Goal: Find specific page/section: Find specific page/section

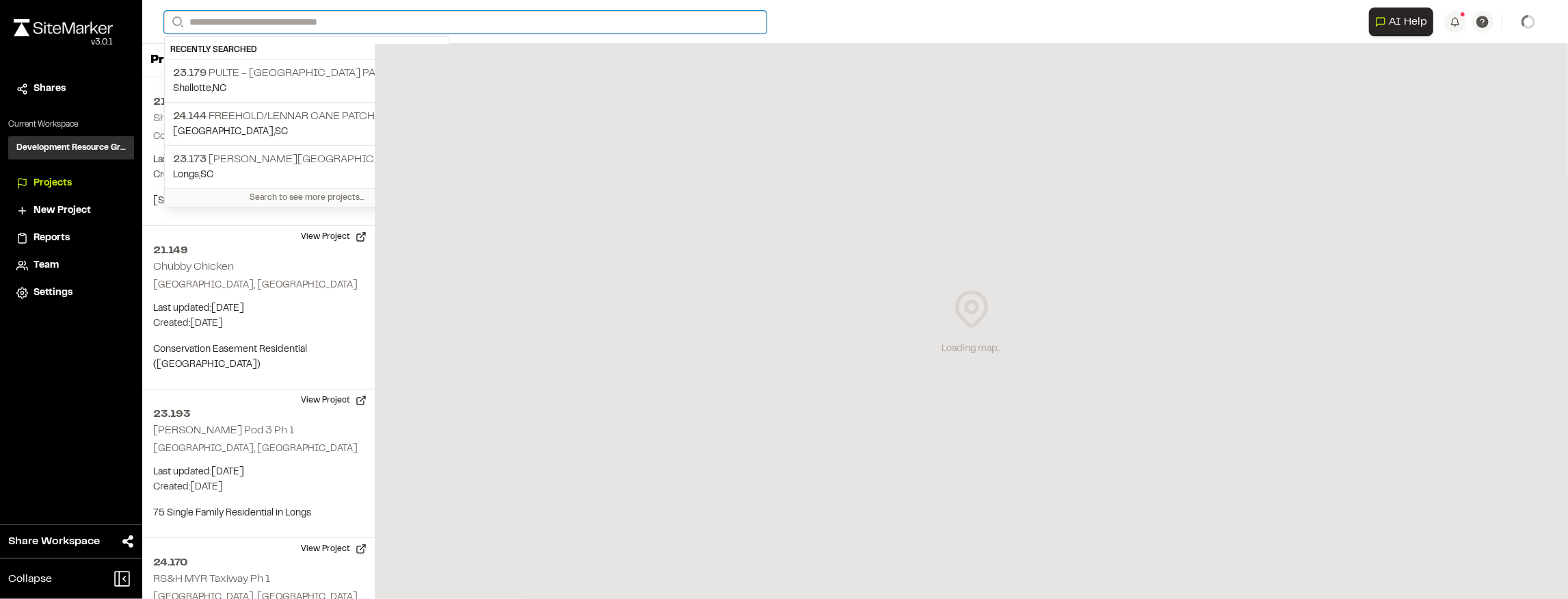
click at [455, 16] on input "Search" at bounding box center [465, 22] width 602 height 22
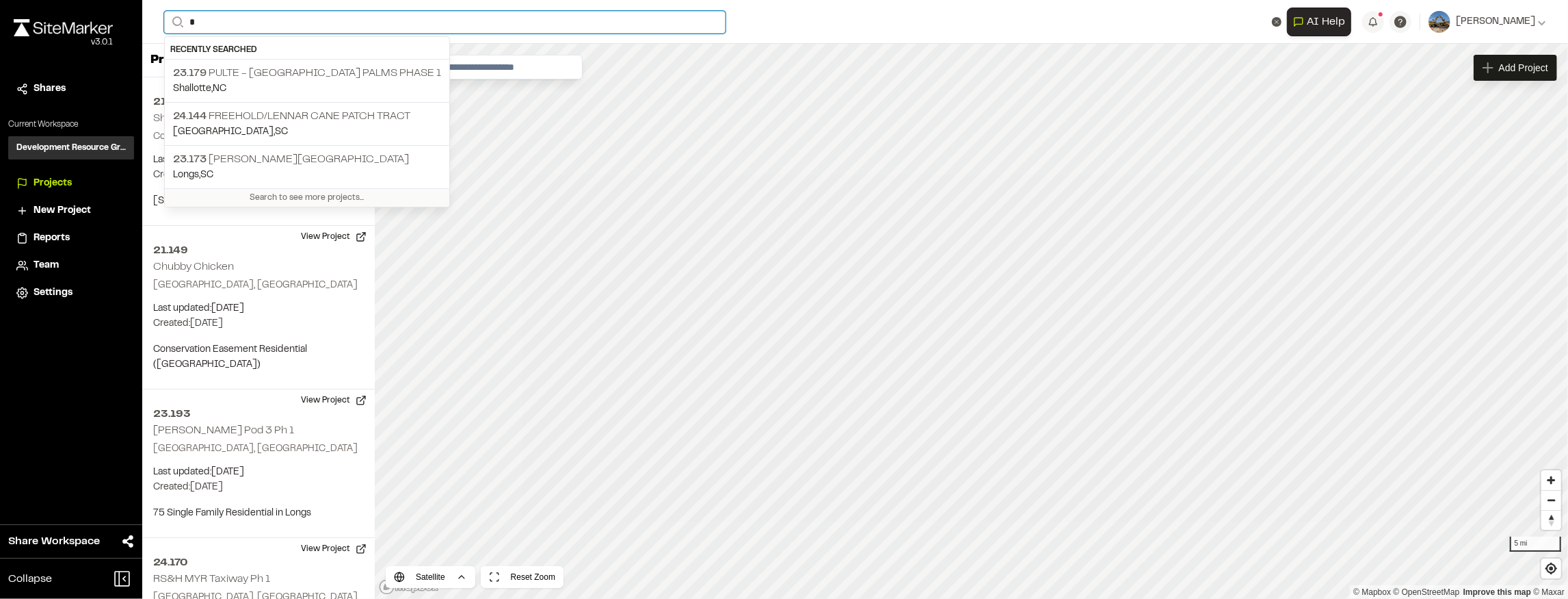
type input "**"
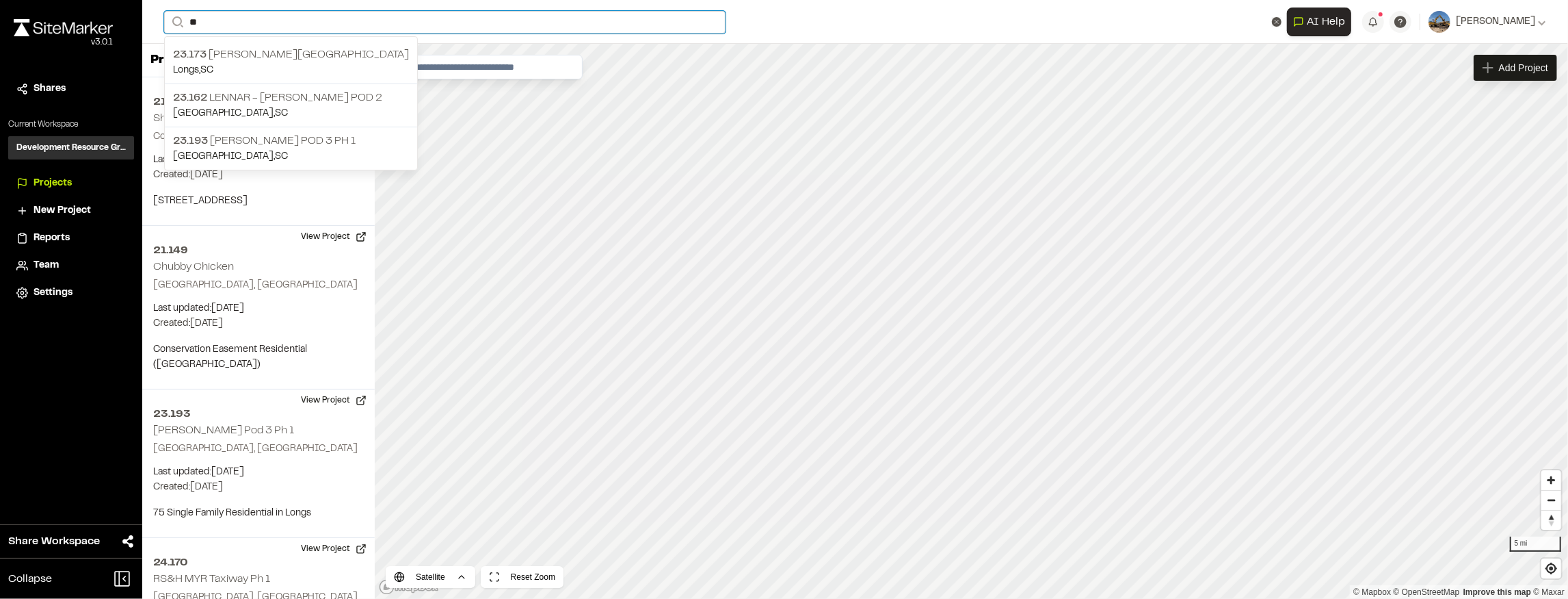
drag, startPoint x: 213, startPoint y: 18, endPoint x: 145, endPoint y: 26, distance: 68.5
click at [152, 25] on div "**********" at bounding box center [855, 22] width 1426 height 44
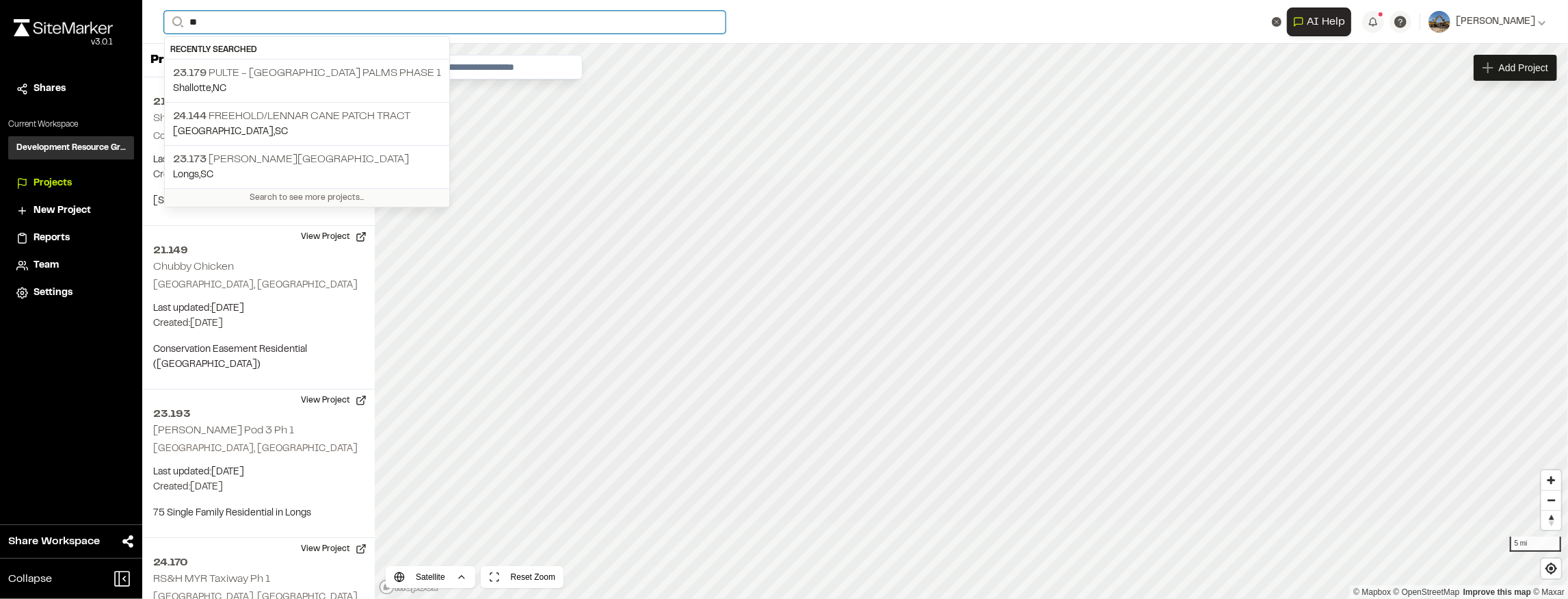
type input "*"
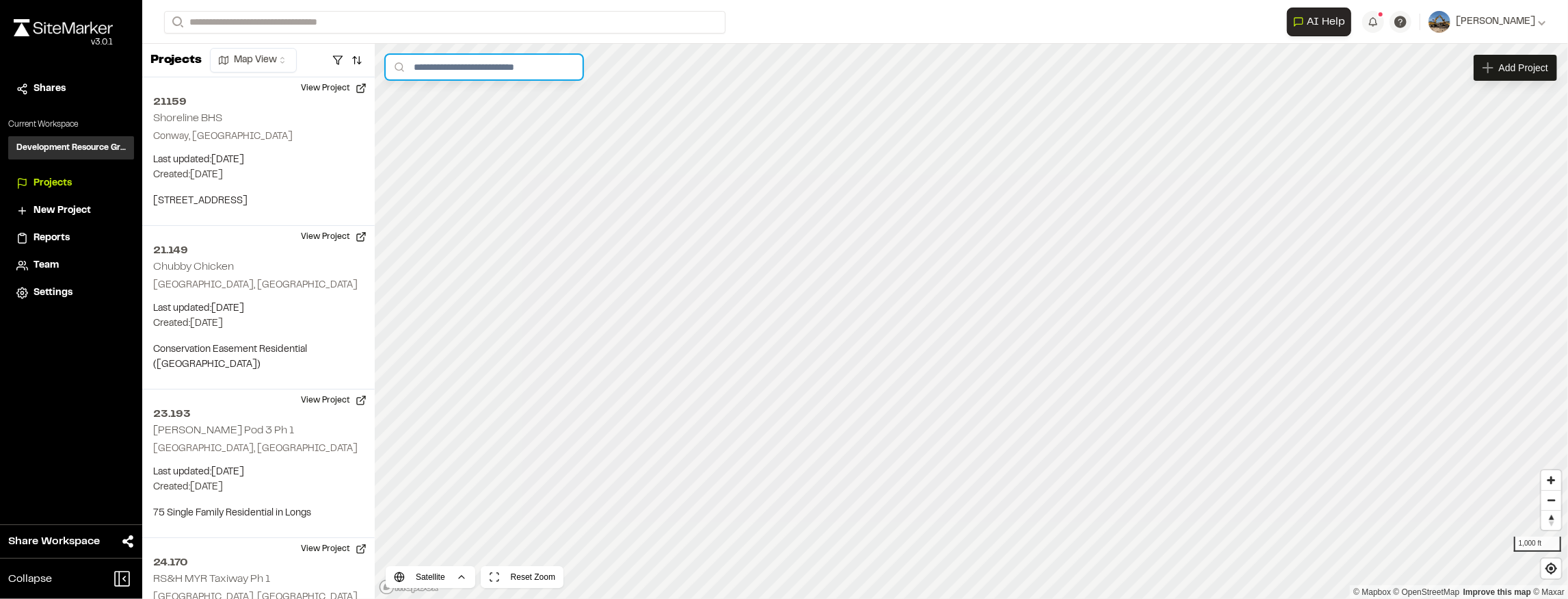
click at [468, 62] on input "text" at bounding box center [484, 67] width 197 height 25
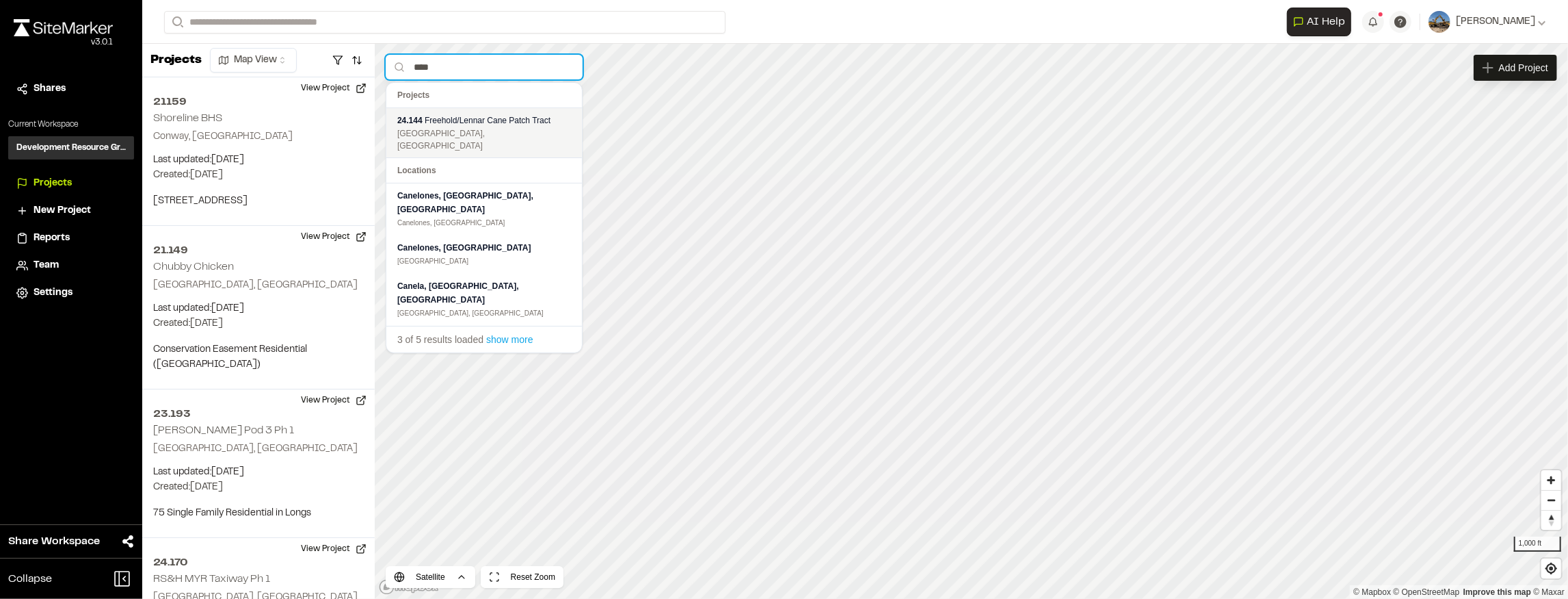
type input "****"
click at [477, 119] on span "Freehold/Lennar Cane Patch Tract" at bounding box center [488, 120] width 126 height 9
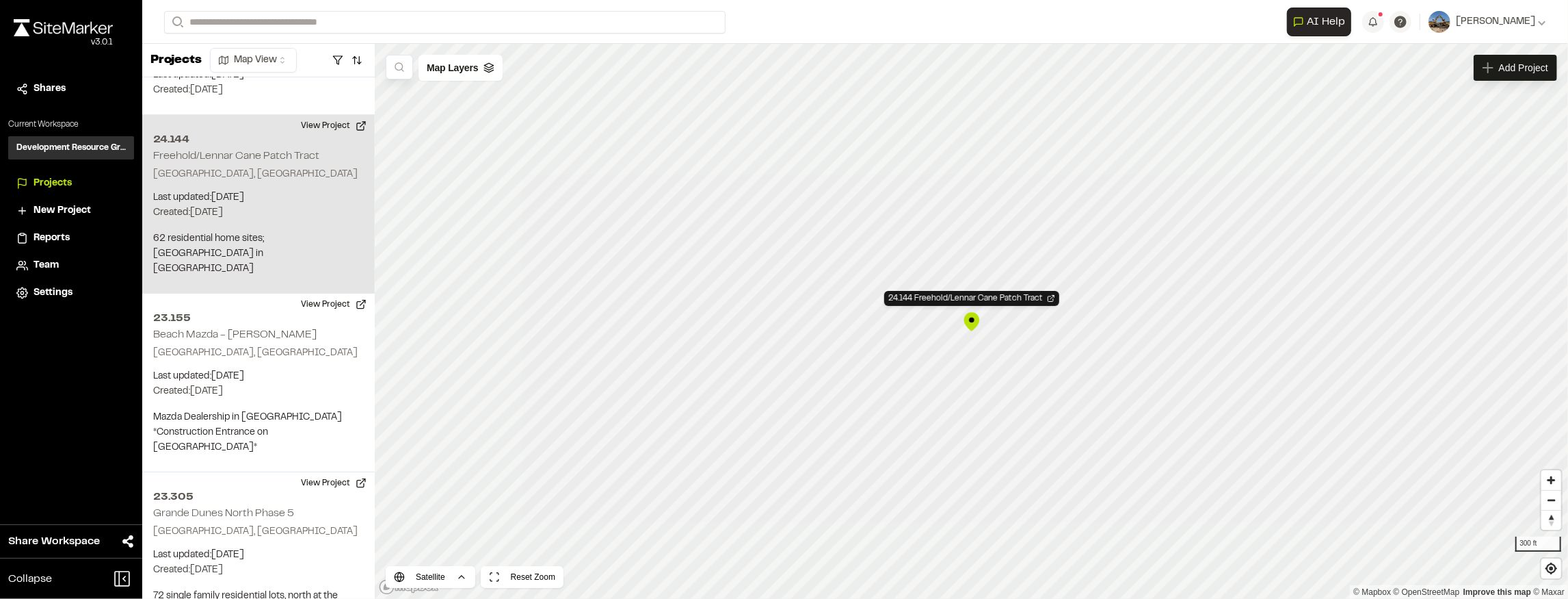
scroll to position [1235, 0]
click at [175, 147] on h2 "Freehold/Lennar Cane Patch Tract" at bounding box center [236, 152] width 166 height 9
click at [242, 126] on div "24.144 Freehold/Lennar Cane Patch Tract [GEOGRAPHIC_DATA], [GEOGRAPHIC_DATA] La…" at bounding box center [259, 200] width 232 height 179
click at [336, 111] on button "View Project" at bounding box center [333, 122] width 82 height 22
click at [219, 127] on h2 "24.144" at bounding box center [259, 135] width 211 height 16
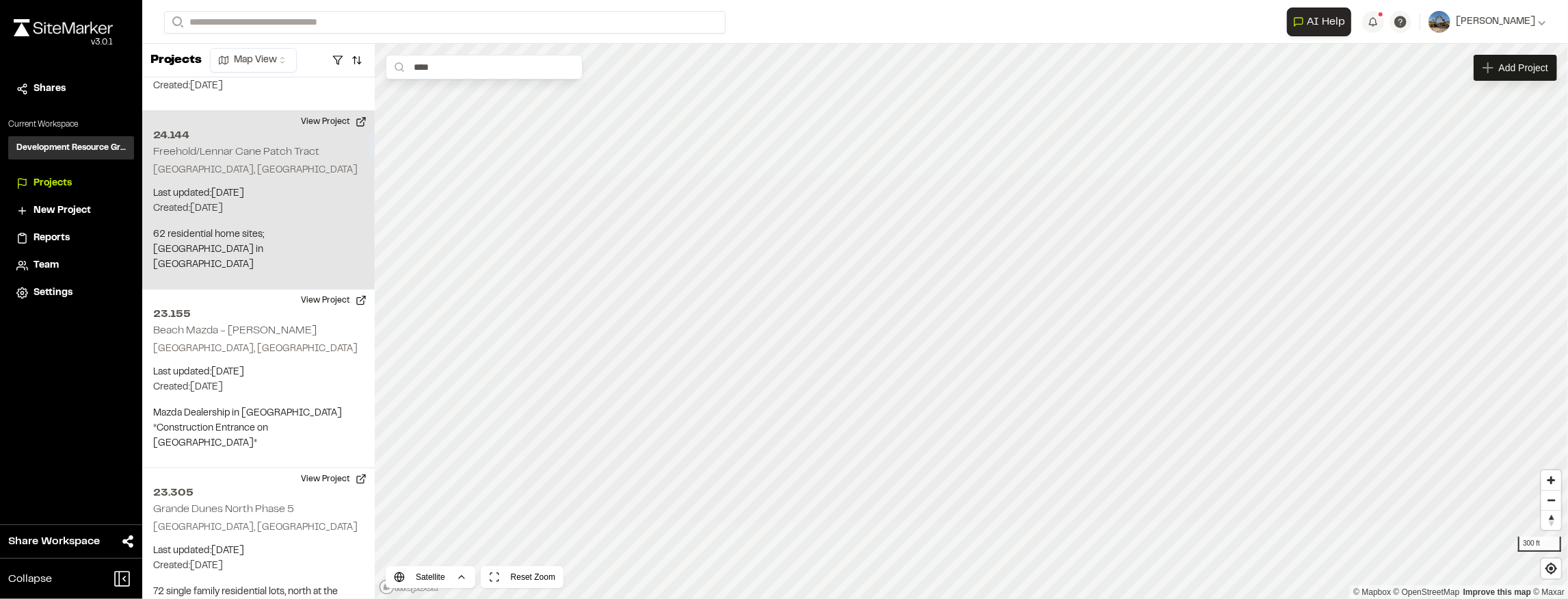
click at [299, 163] on p "[GEOGRAPHIC_DATA], [GEOGRAPHIC_DATA]" at bounding box center [259, 171] width 211 height 15
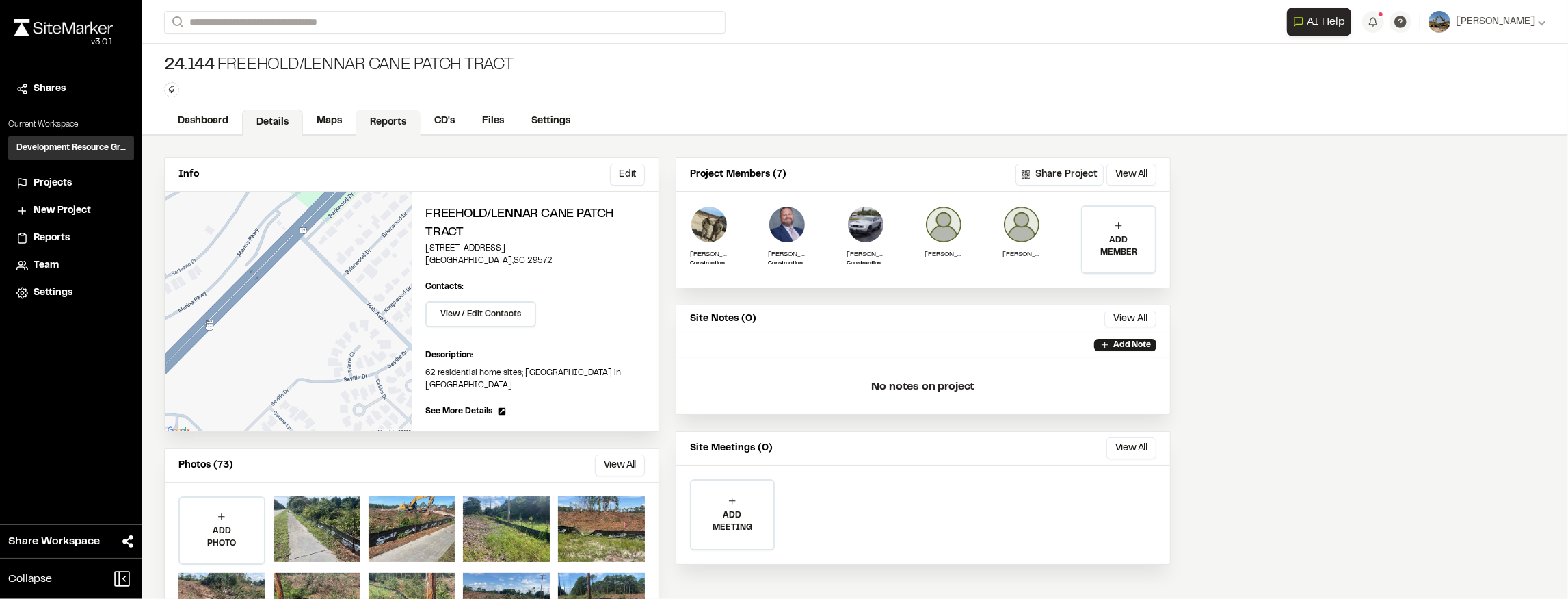
click at [401, 118] on link "Reports" at bounding box center [388, 122] width 65 height 26
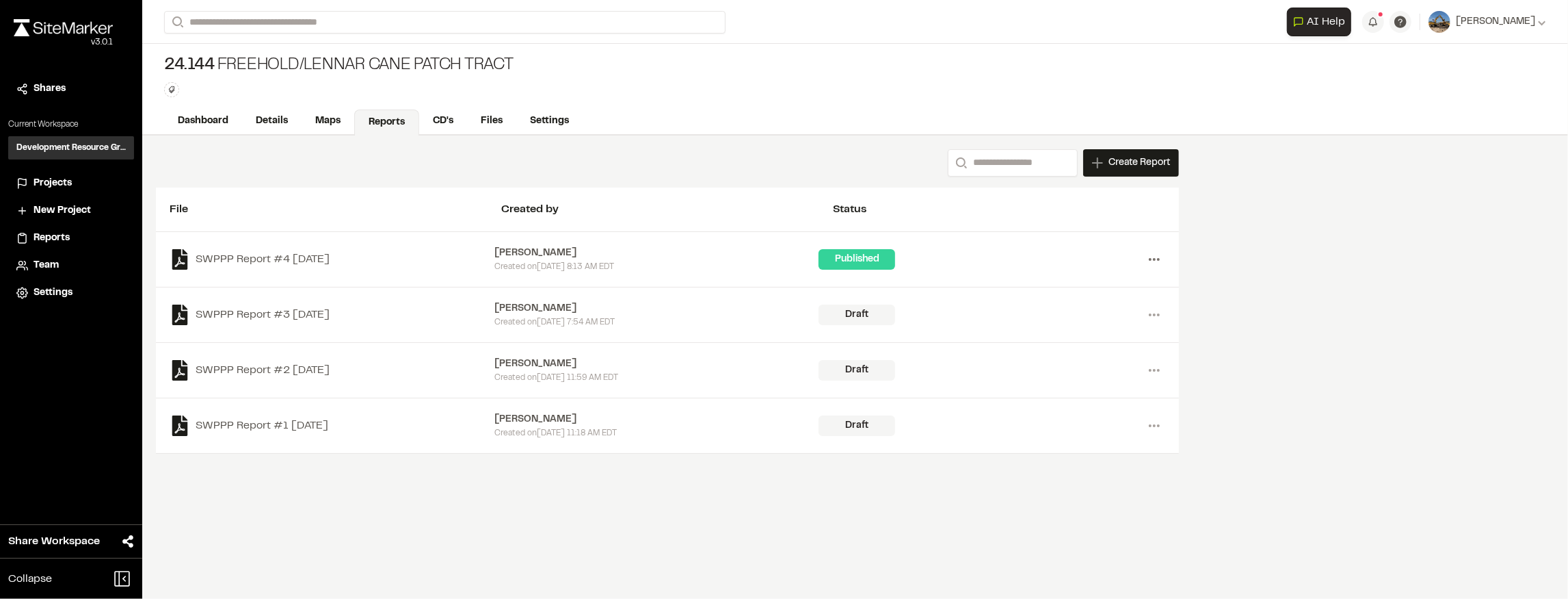
click at [1146, 256] on icon at bounding box center [1154, 259] width 22 height 22
click at [1096, 280] on link "View" at bounding box center [1105, 288] width 119 height 21
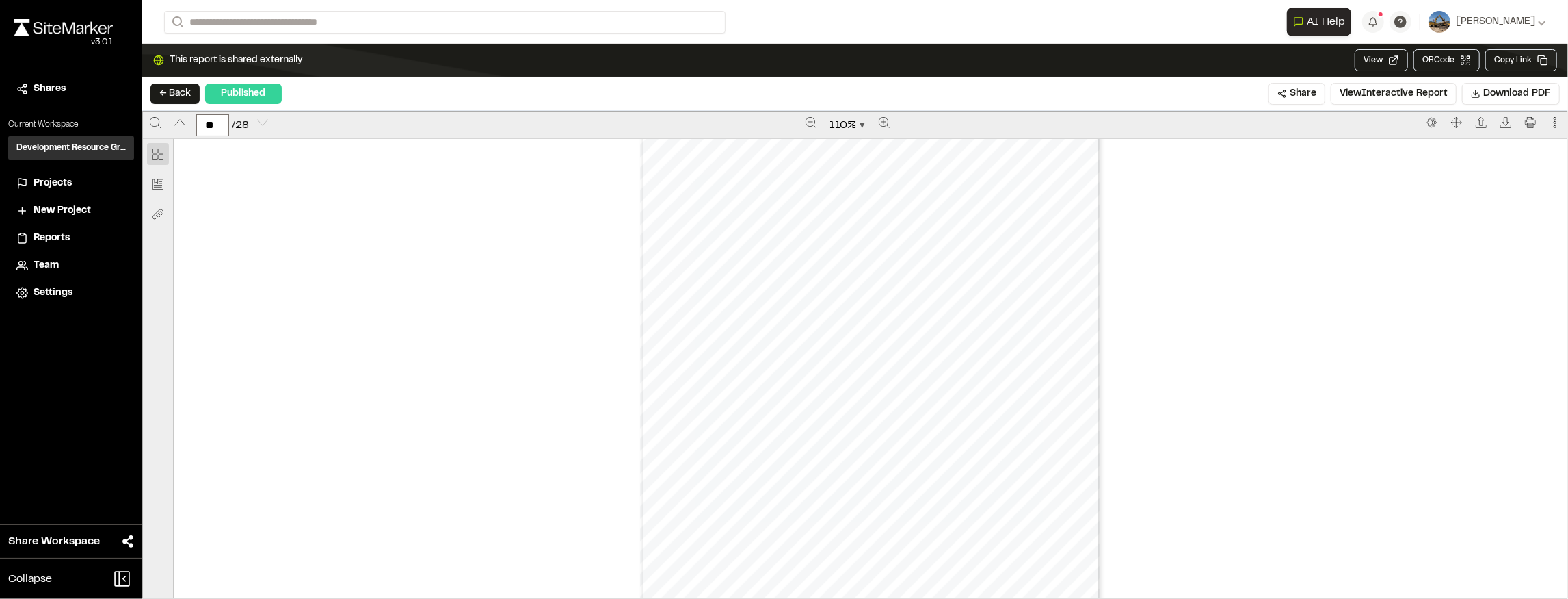
scroll to position [16231, 0]
click at [766, 276] on div "Prepared by Dillon Hackett - 28 - Created with SiteMarker" at bounding box center [870, 302] width 460 height 596
drag, startPoint x: 818, startPoint y: 272, endPoint x: 1172, endPoint y: 266, distance: 354.1
click at [1256, 256] on div "Prepared by Dillon Hackett - 1 - Created with SiteMarker" at bounding box center [870, 437] width 1393 height 596
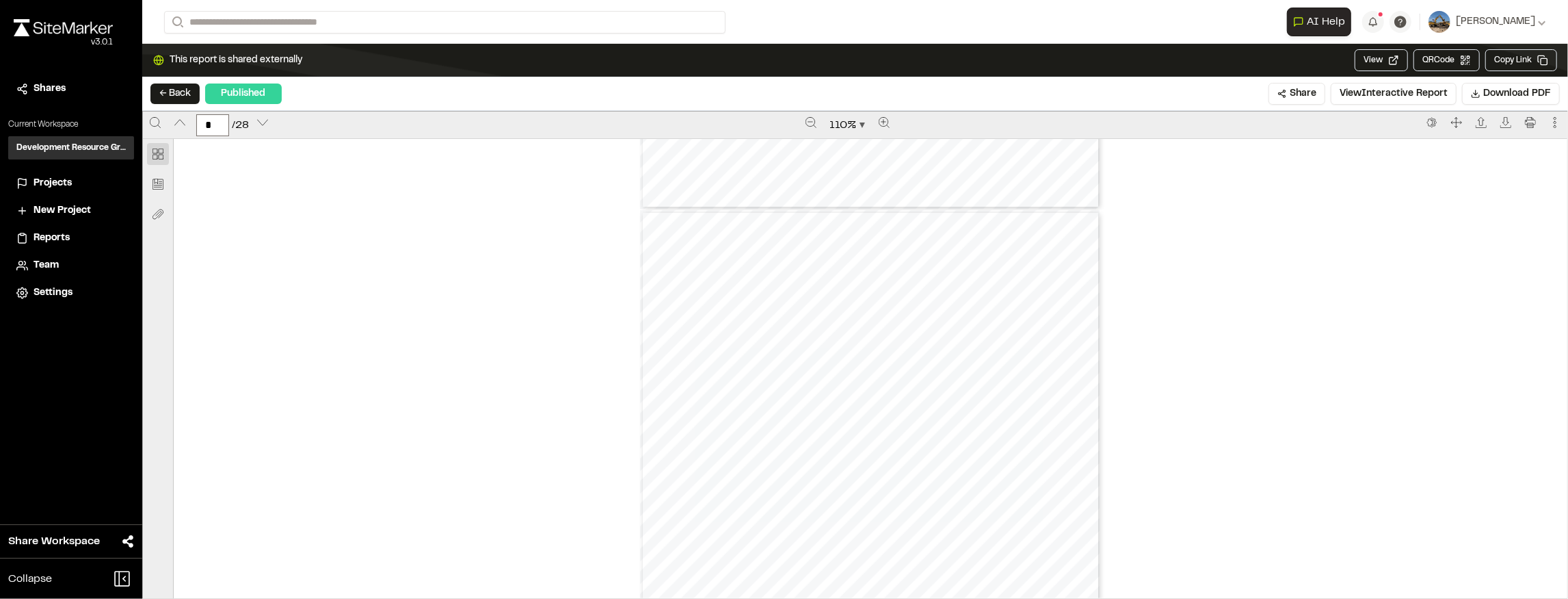
scroll to position [4744, 0]
type input "**"
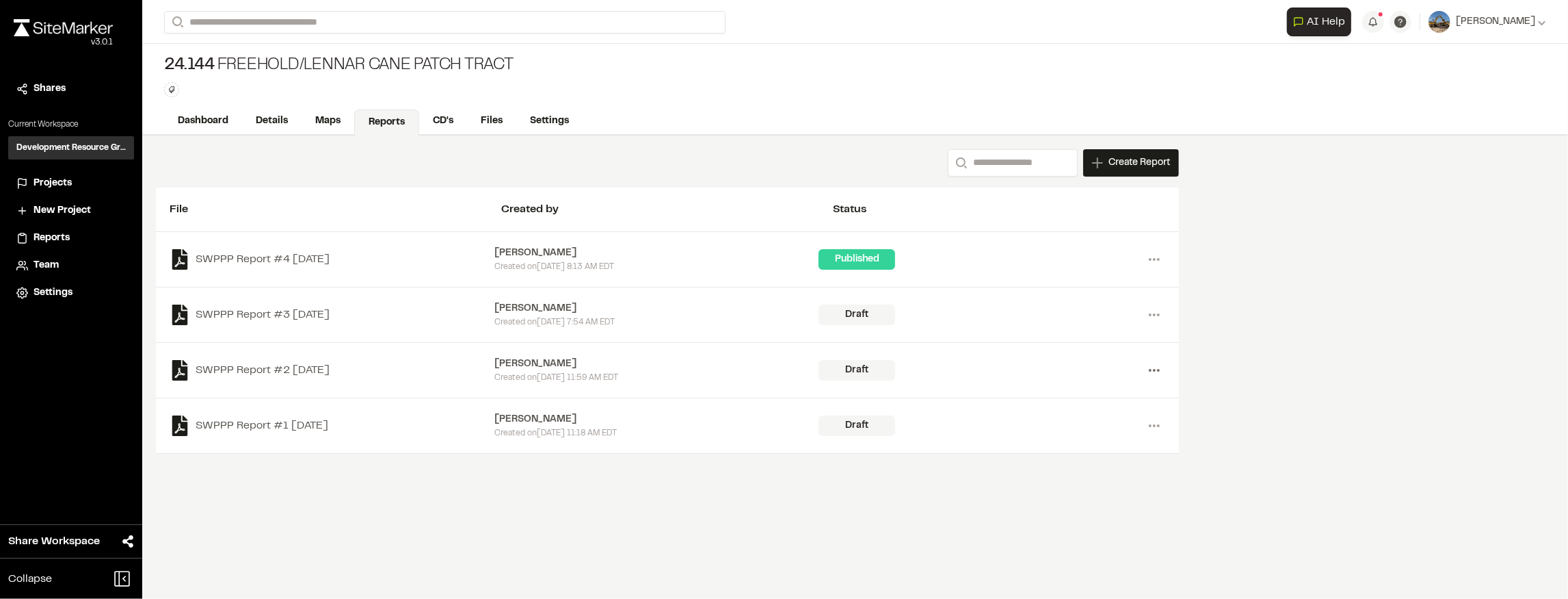
click at [1159, 373] on icon at bounding box center [1154, 370] width 22 height 22
click at [1096, 419] on link "Delete" at bounding box center [1105, 419] width 119 height 21
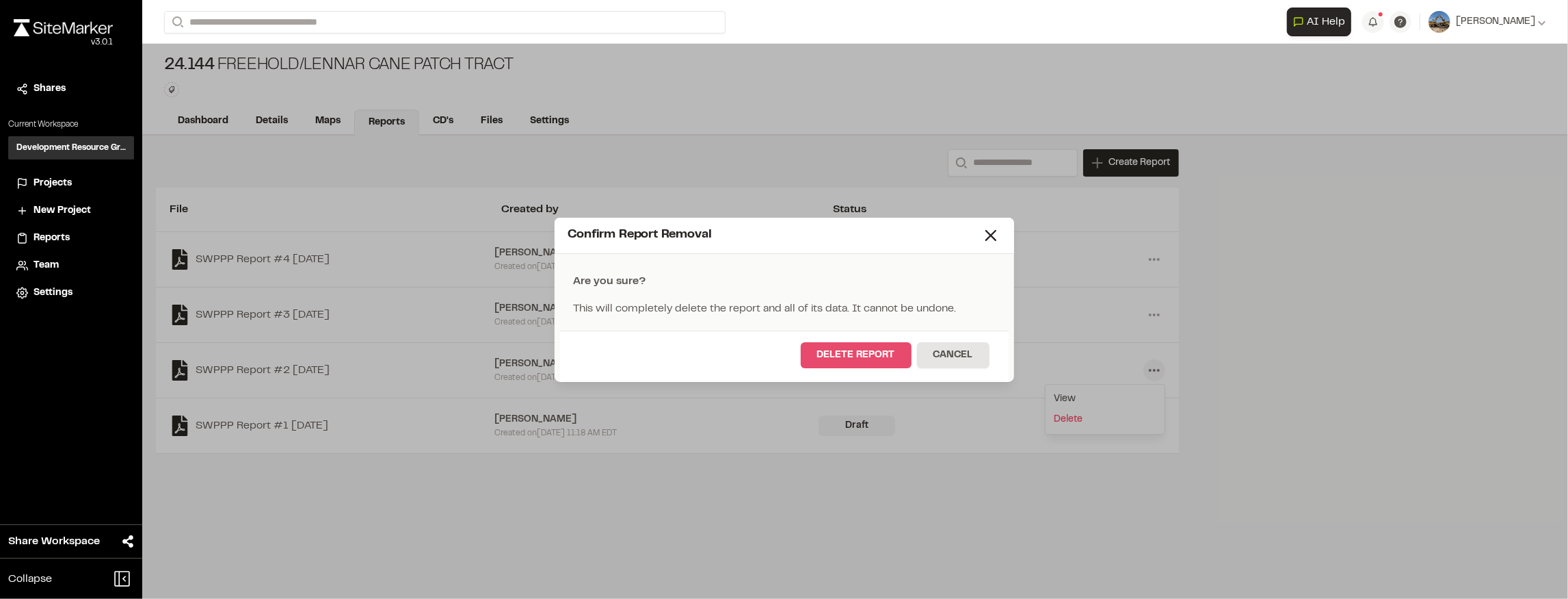
click at [880, 359] on button "Delete Report" at bounding box center [856, 355] width 111 height 26
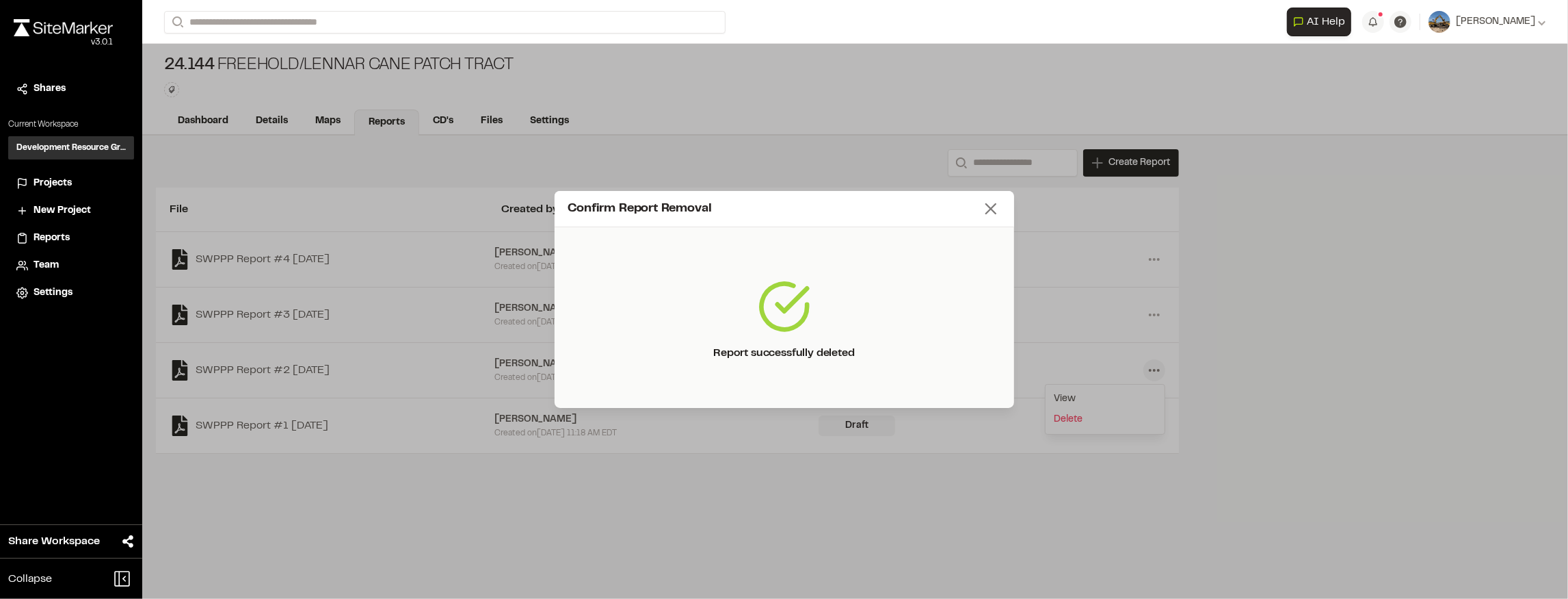
click at [994, 202] on icon at bounding box center [990, 209] width 19 height 19
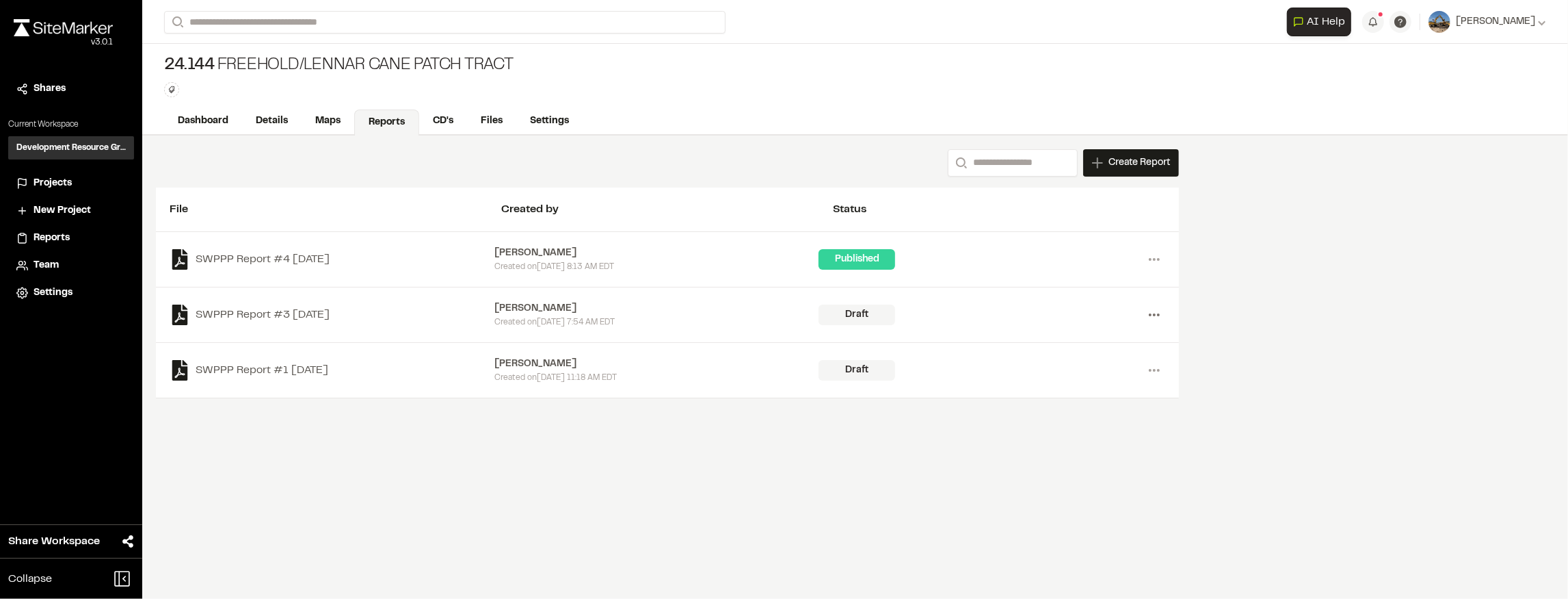
click at [1149, 306] on icon at bounding box center [1154, 315] width 22 height 22
click at [1319, 319] on div "Search Create Report New Report | 24.144 Freehold/Lennar Cane Patch Tract What …" at bounding box center [855, 367] width 1426 height 463
click at [1158, 370] on circle at bounding box center [1159, 370] width 3 height 3
click at [1076, 416] on link "Delete" at bounding box center [1105, 419] width 119 height 21
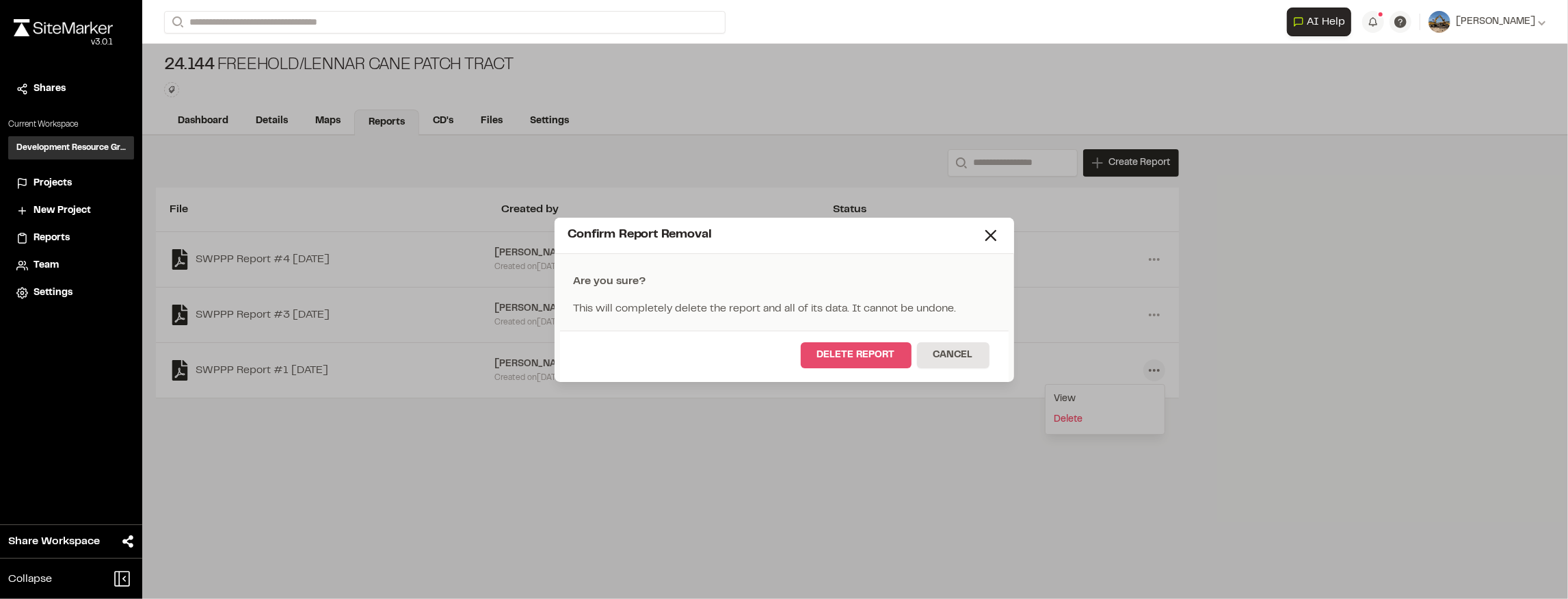
click at [904, 366] on button "Delete Report" at bounding box center [856, 355] width 111 height 26
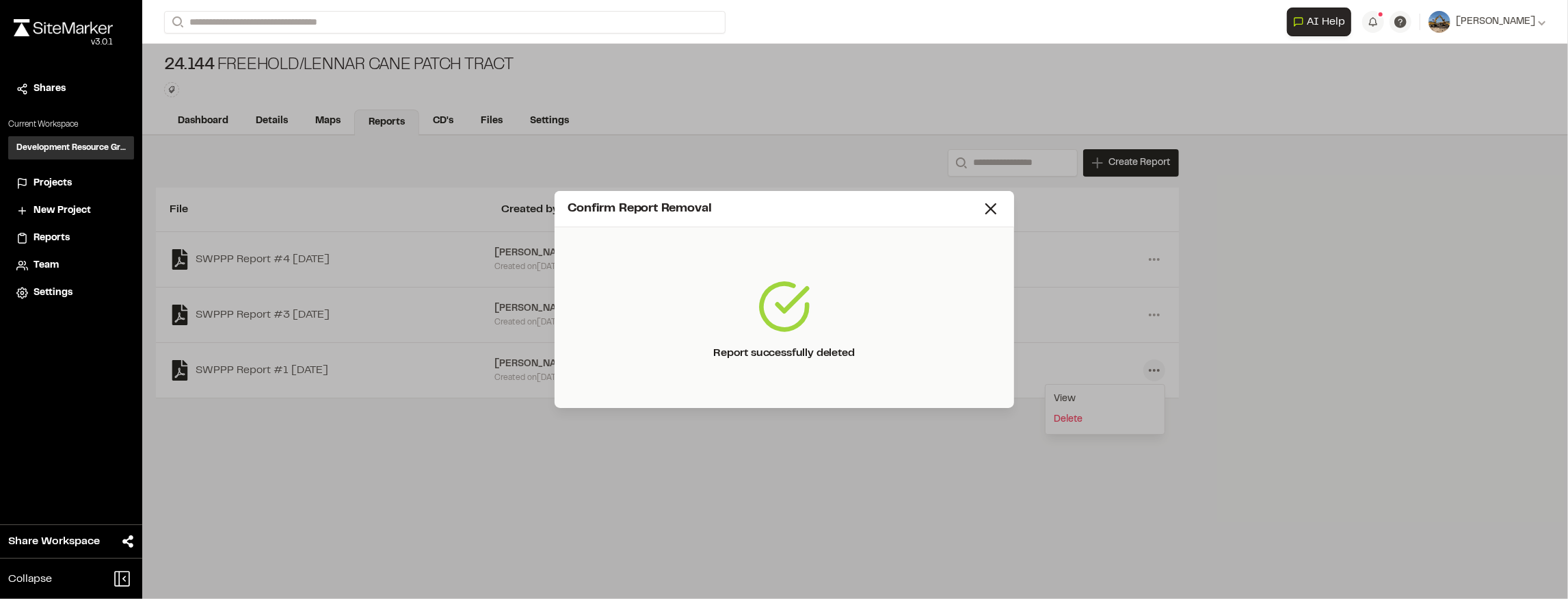
click at [1001, 201] on div "Confirm Report Removal" at bounding box center [784, 209] width 459 height 36
click at [996, 206] on icon at bounding box center [990, 209] width 19 height 19
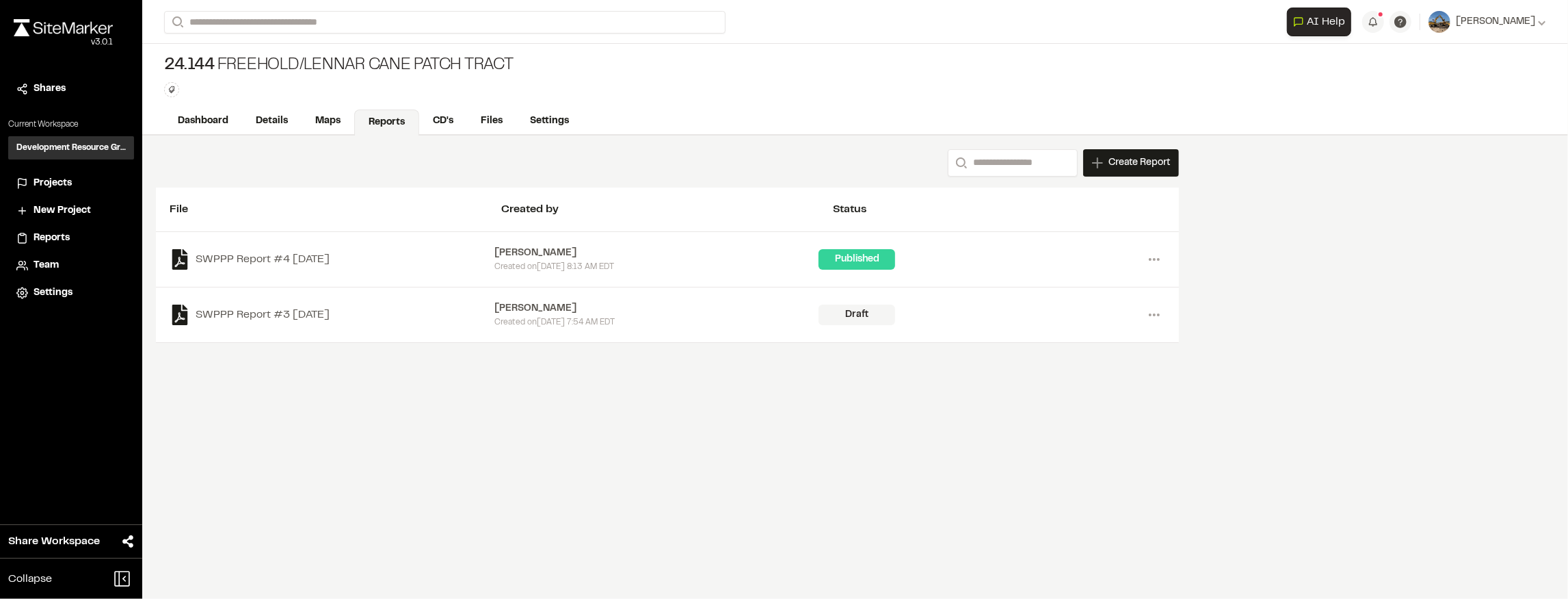
click at [1208, 313] on div "Search Create Report New Report | 24.144 Freehold/Lennar Cane Patch Tract What …" at bounding box center [855, 367] width 1426 height 463
click at [1152, 317] on icon at bounding box center [1154, 315] width 22 height 22
click at [1075, 361] on link "Delete" at bounding box center [1105, 364] width 119 height 21
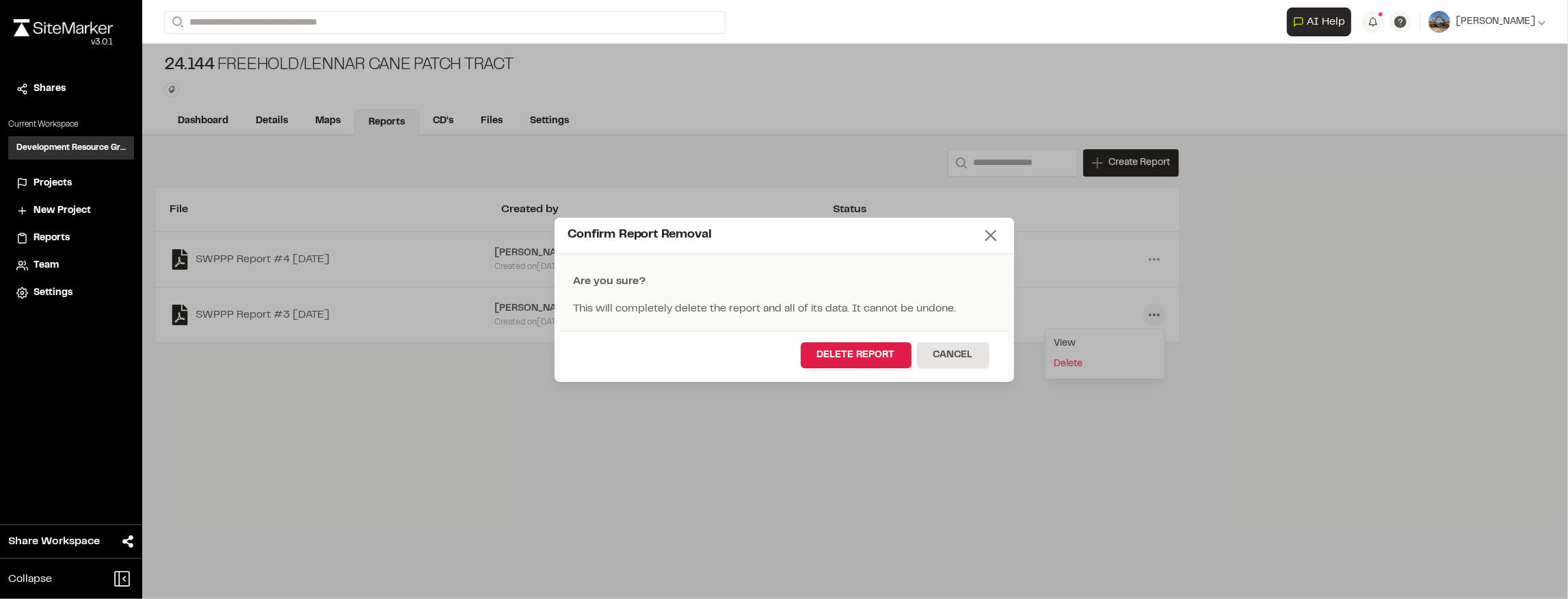
click at [983, 237] on icon at bounding box center [990, 235] width 19 height 19
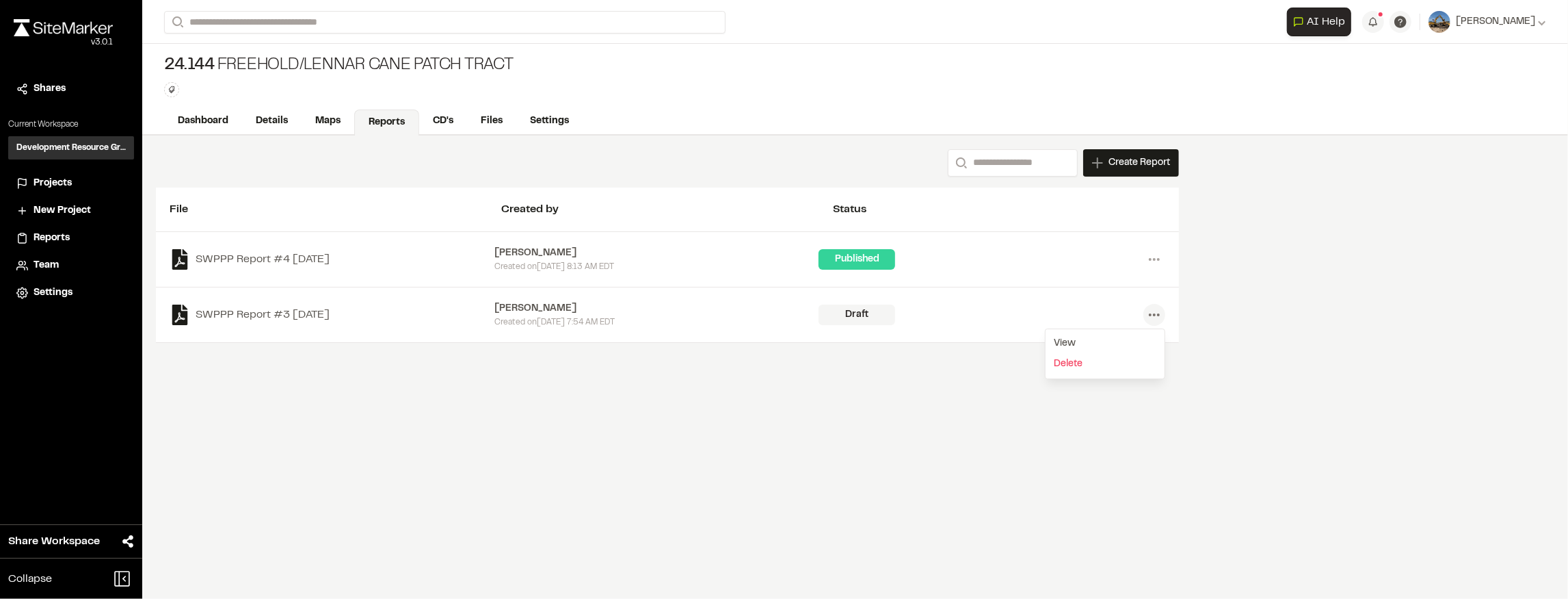
click at [995, 323] on div "SWPPP Report #3 2025-08-18 Dillon Hackett Created on Mon, Aug 18, 2025 7:54 AM …" at bounding box center [667, 315] width 996 height 28
click at [1162, 308] on icon at bounding box center [1154, 315] width 22 height 22
click at [1078, 337] on link "View" at bounding box center [1105, 343] width 119 height 21
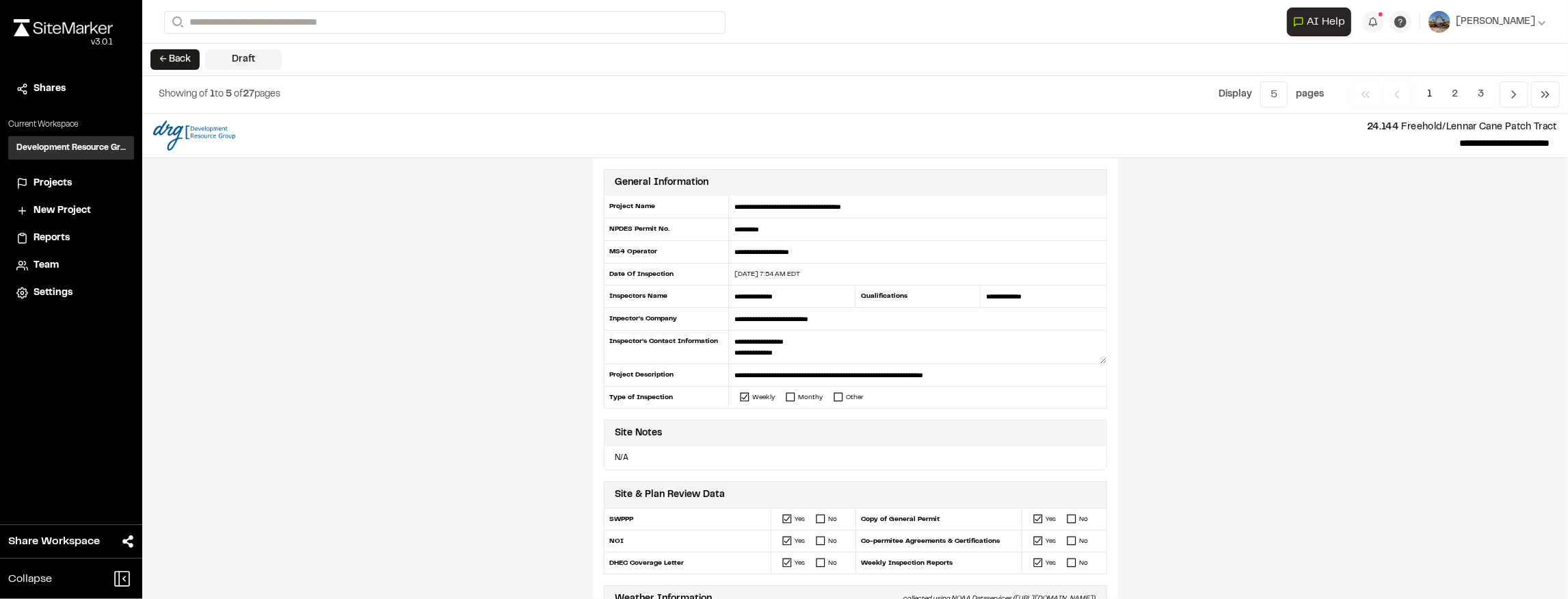
click at [814, 273] on div "08/18/2025 7:54 AM EDT" at bounding box center [917, 273] width 377 height 10
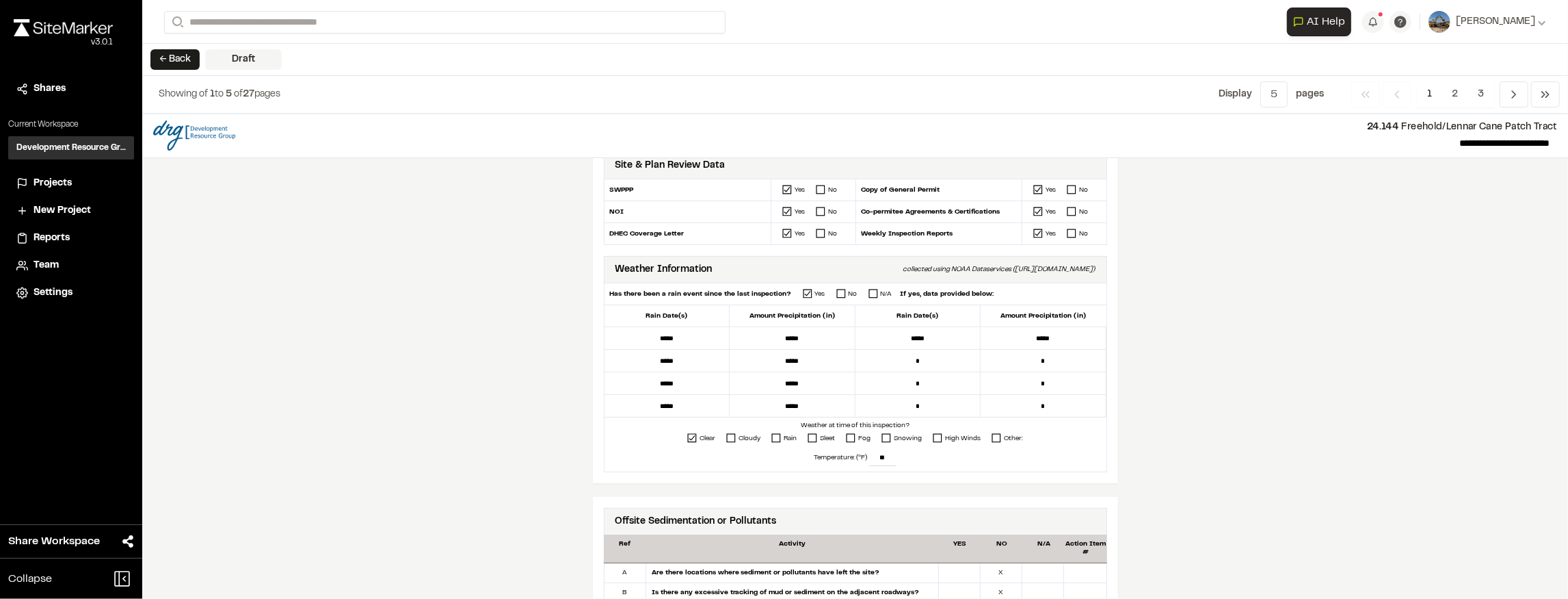
scroll to position [228, 0]
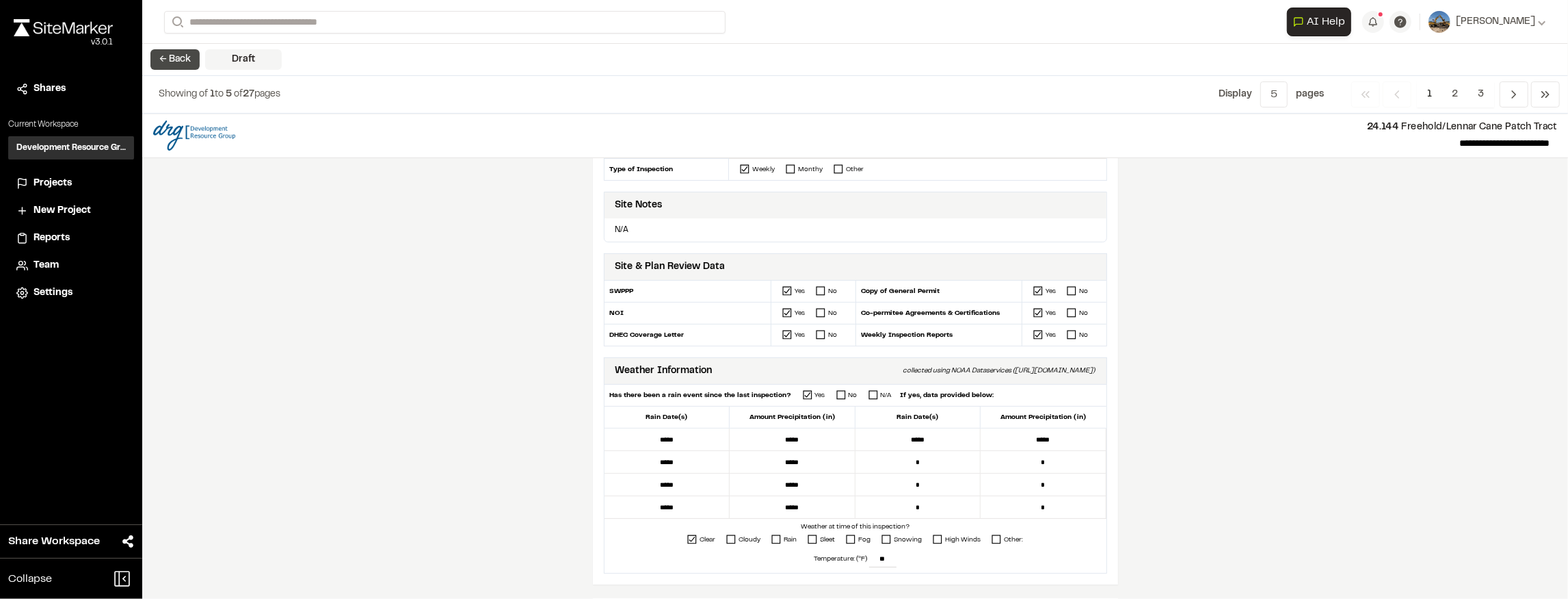
click at [174, 54] on button "← Back" at bounding box center [175, 59] width 49 height 21
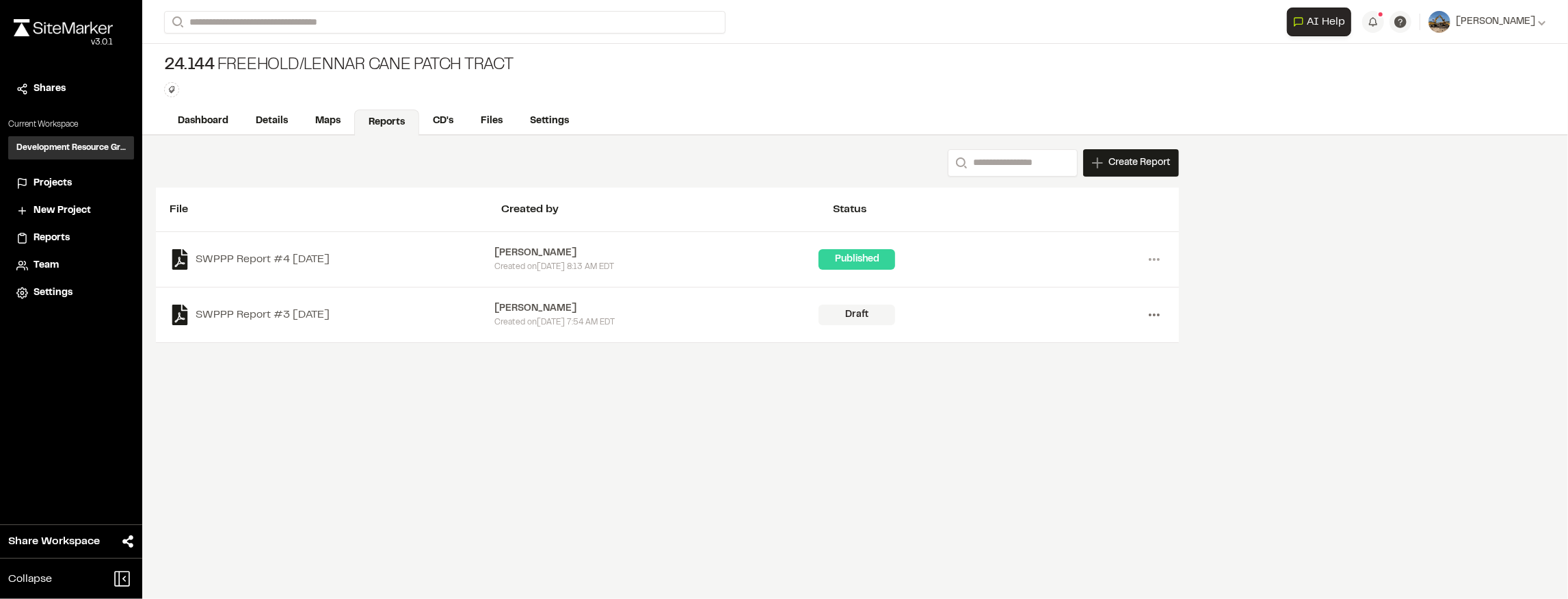
click at [1159, 315] on icon at bounding box center [1154, 315] width 22 height 22
click at [1112, 336] on link "View" at bounding box center [1105, 343] width 119 height 21
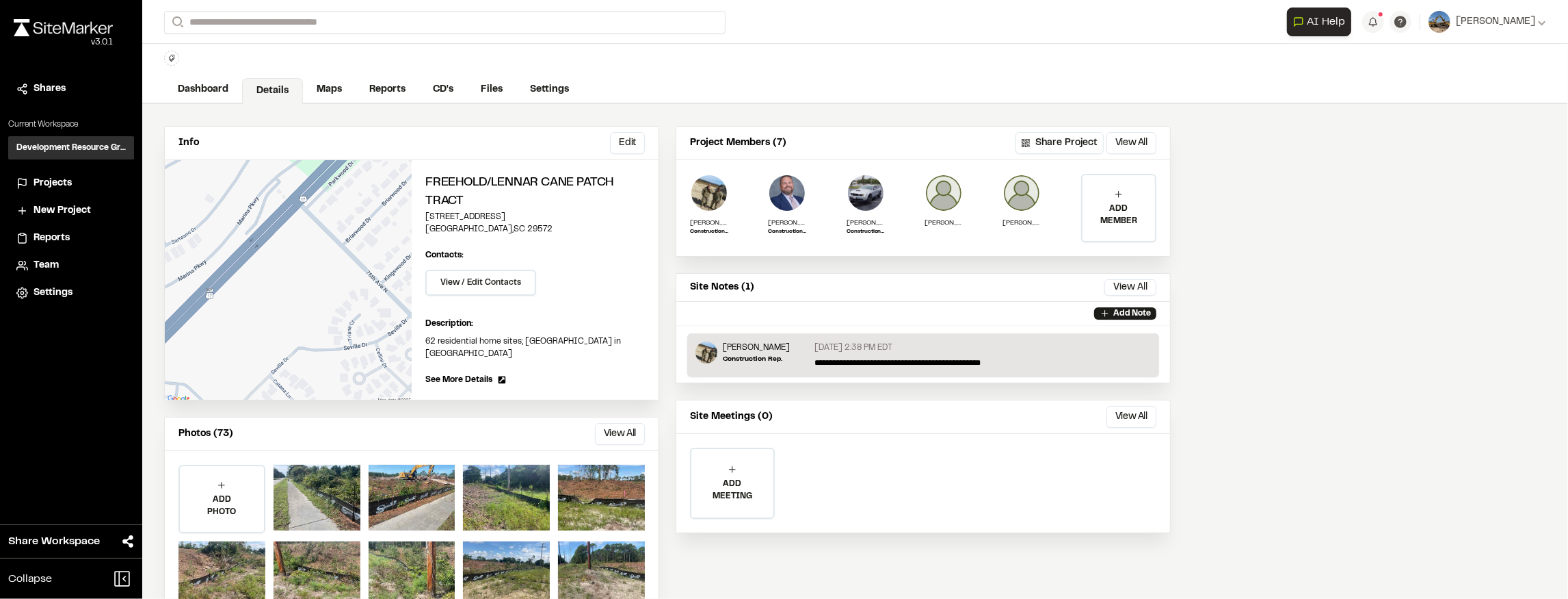
scroll to position [45, 0]
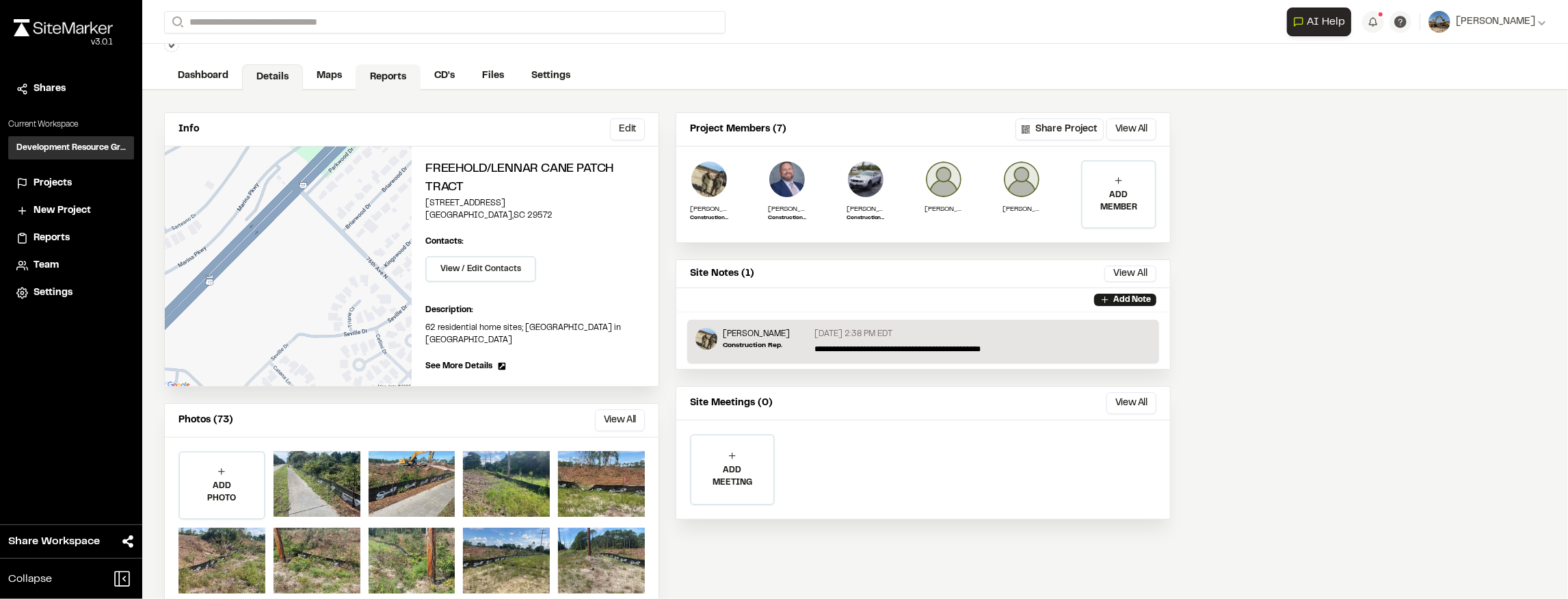
click at [390, 77] on link "Reports" at bounding box center [388, 78] width 65 height 26
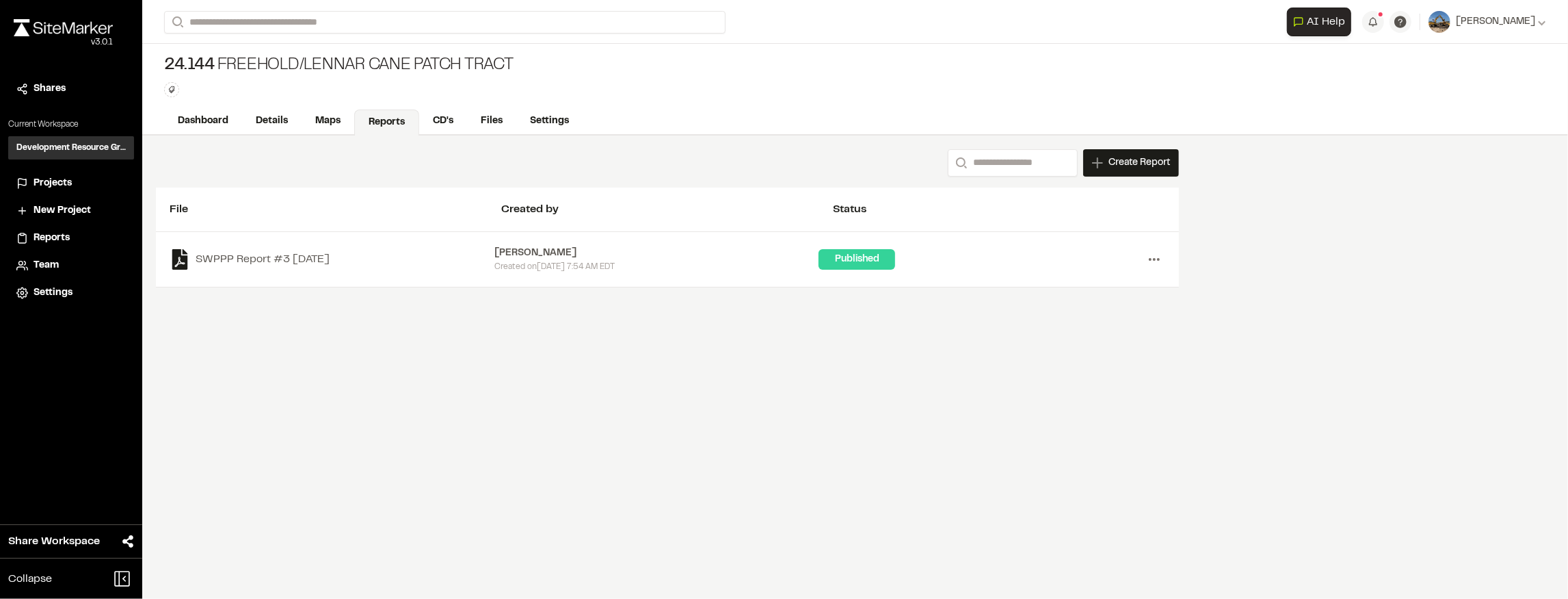
click at [1155, 249] on icon at bounding box center [1154, 259] width 22 height 22
click at [1095, 292] on link "View" at bounding box center [1105, 288] width 119 height 21
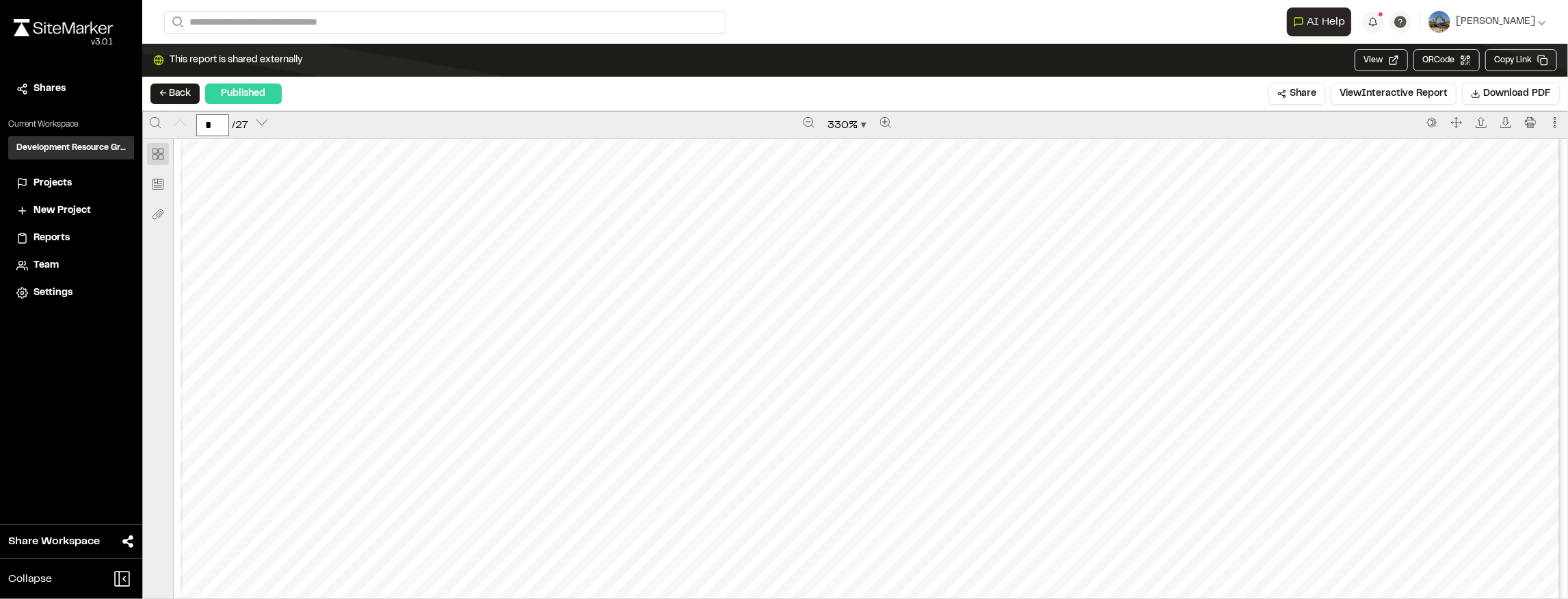
scroll to position [638, 0]
type input "*"
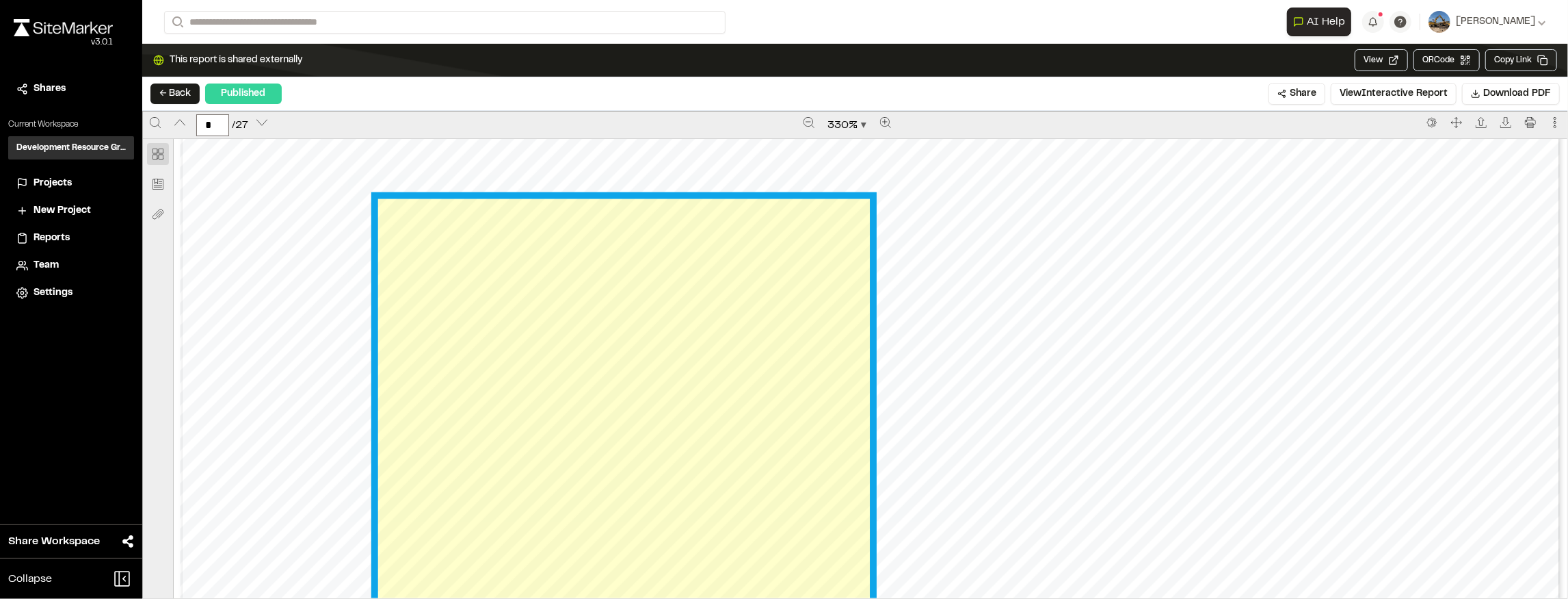
click at [515, 436] on link "Page 5" at bounding box center [624, 464] width 491 height 530
